Goal: Information Seeking & Learning: Learn about a topic

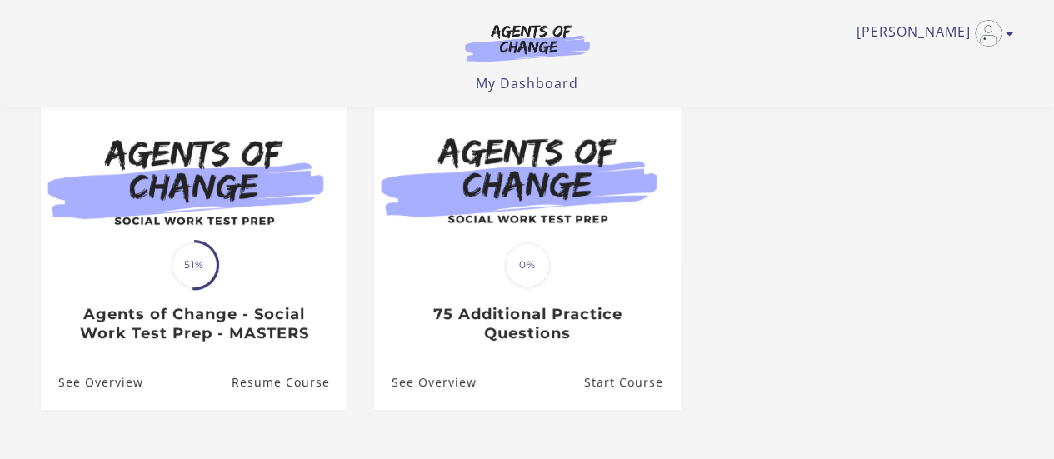
scroll to position [167, 0]
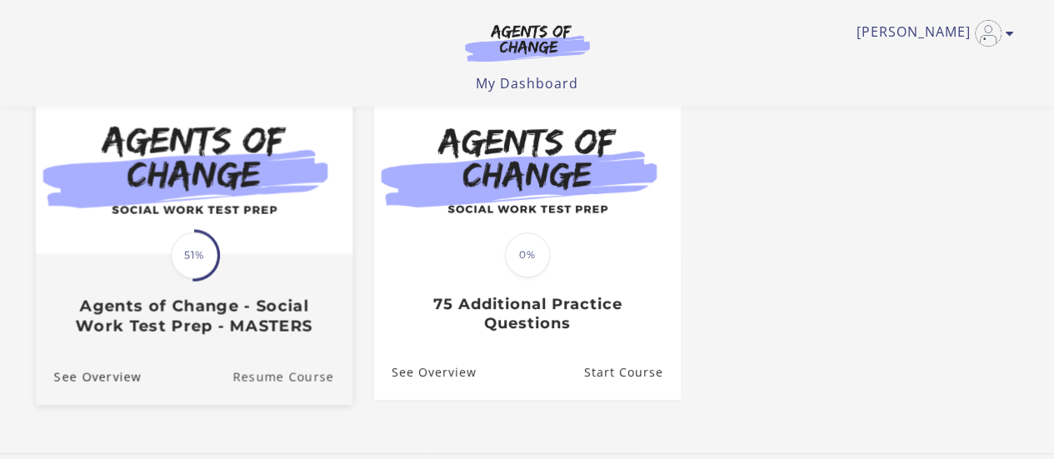
click at [277, 381] on link "Resume Course" at bounding box center [292, 377] width 120 height 56
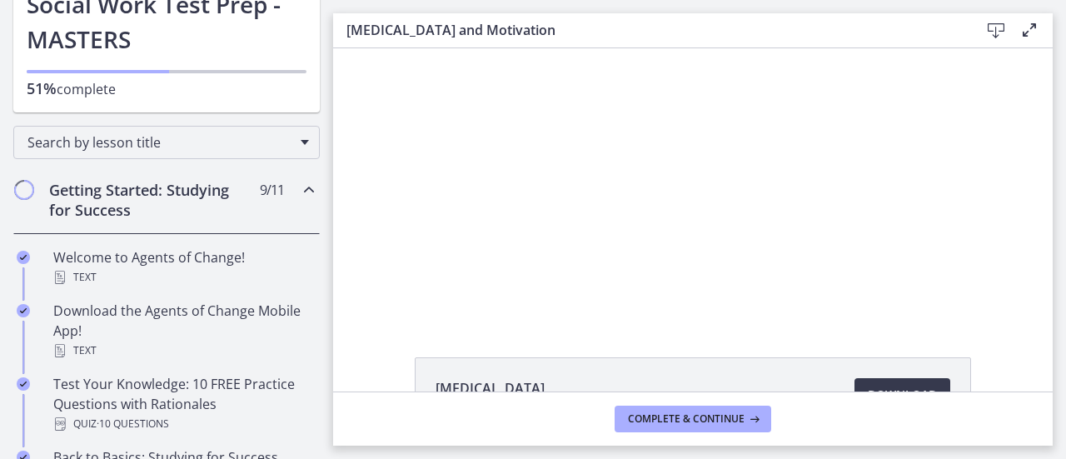
scroll to position [167, 0]
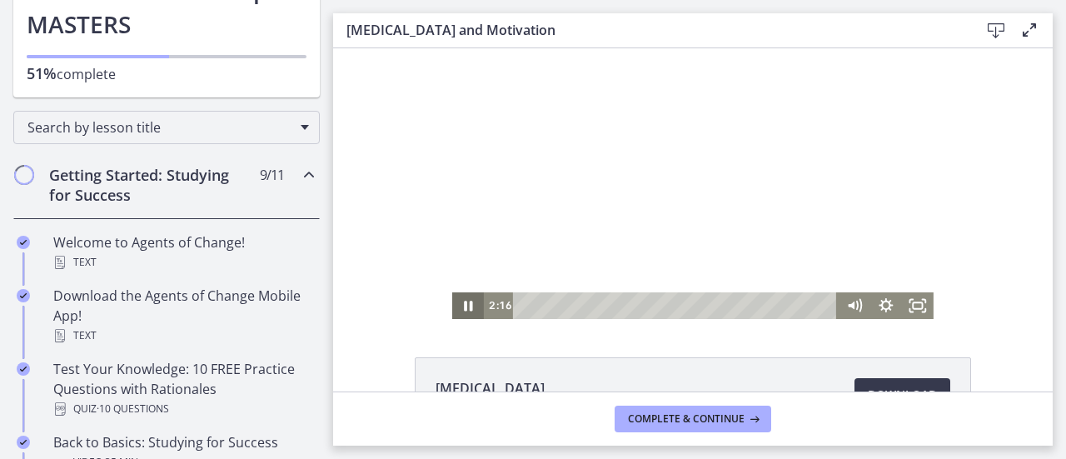
click at [464, 303] on icon "Pause" at bounding box center [468, 306] width 8 height 10
